Goal: Use online tool/utility: Utilize a website feature to perform a specific function

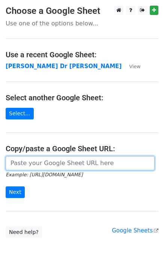
drag, startPoint x: 0, startPoint y: 0, endPoint x: 37, endPoint y: 168, distance: 172.1
click at [36, 162] on input "url" at bounding box center [80, 163] width 149 height 14
paste input "https://docs.google.com/spreadsheets/d/1G-r2LDR-PUes-LJWUgQRrYRQSRffQtQs65W9tlb…"
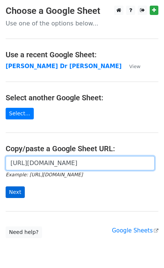
scroll to position [0, 216]
type input "https://docs.google.com/spreadsheets/d/1G-r2LDR-PUes-LJWUgQRrYRQSRffQtQs65W9tlb…"
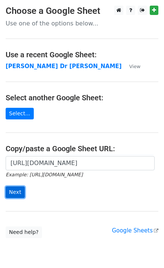
scroll to position [0, 0]
click at [16, 192] on input "Next" at bounding box center [15, 193] width 19 height 12
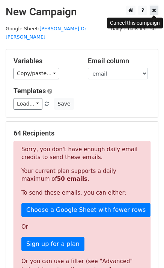
click at [154, 10] on icon at bounding box center [154, 9] width 4 height 5
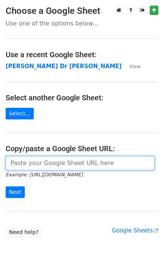
drag, startPoint x: 41, startPoint y: 164, endPoint x: 29, endPoint y: 178, distance: 18.6
click at [41, 165] on input "url" at bounding box center [80, 163] width 149 height 14
paste input "https://docs.google.com/spreadsheets/d/1G-r2LDR-PUes-LJWUgQRrYRQSRffQtQs65W9tlb…"
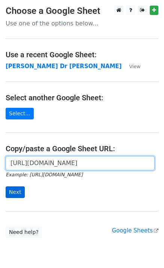
scroll to position [0, 216]
type input "https://docs.google.com/spreadsheets/d/1G-r2LDR-PUes-LJWUgQRrYRQSRffQtQs65W9tlb…"
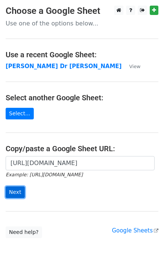
scroll to position [0, 0]
click at [13, 190] on input "Next" at bounding box center [15, 193] width 19 height 12
